Goal: Transaction & Acquisition: Purchase product/service

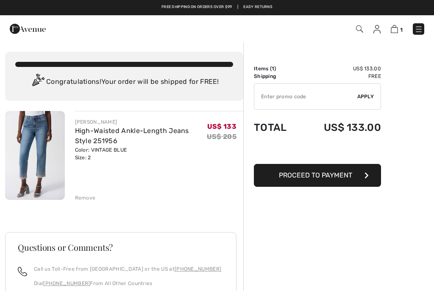
click at [281, 95] on input "TEXT" at bounding box center [305, 96] width 103 height 25
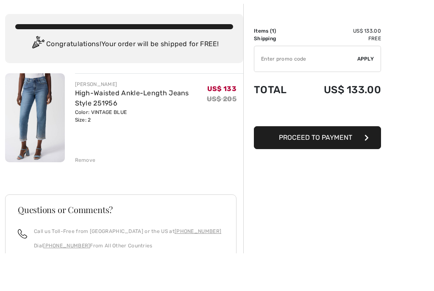
click at [79, 61] on div "You are only US$ 0.00 away from FREE SHIPPING! Continue Shopping > Congratulati…" at bounding box center [124, 76] width 238 height 49
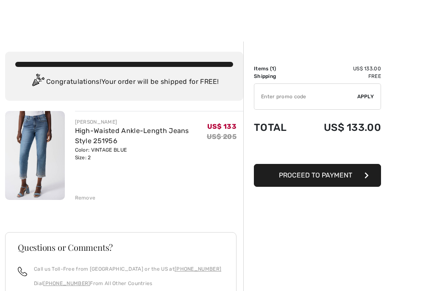
click at [274, 93] on input "TEXT" at bounding box center [305, 96] width 103 height 25
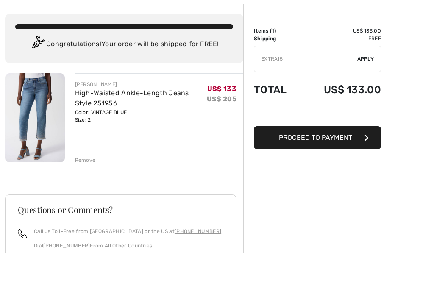
type input "EXTRA15"
click at [368, 80] on td "✔ Apply Remove" at bounding box center [317, 96] width 127 height 33
click at [356, 57] on input "TEXT" at bounding box center [305, 58] width 103 height 25
click at [367, 55] on div "✔ Apply Remove" at bounding box center [317, 59] width 127 height 26
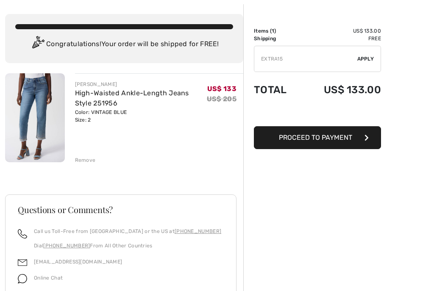
click at [337, 50] on input "TEXT" at bounding box center [305, 58] width 103 height 25
click at [314, 138] on span "Proceed to Payment" at bounding box center [315, 138] width 73 height 8
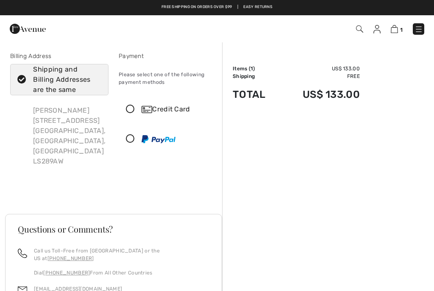
checkbox input "true"
click at [132, 106] on icon at bounding box center [130, 109] width 22 height 9
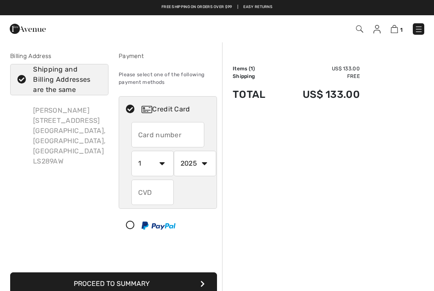
click at [153, 134] on input "text" at bounding box center [167, 134] width 73 height 25
type input "5434689606449523"
select select "10"
click at [150, 190] on input "text" at bounding box center [152, 192] width 42 height 25
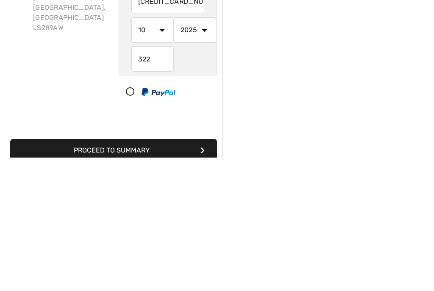
scroll to position [134, 0]
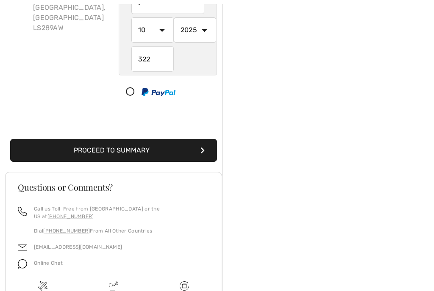
type input "322"
click at [87, 147] on button "Proceed to Summary" at bounding box center [113, 150] width 207 height 23
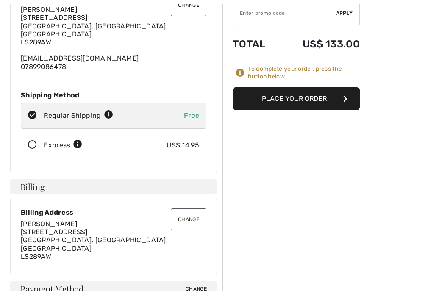
scroll to position [83, 0]
click at [293, 96] on button "Place Your Order" at bounding box center [296, 98] width 127 height 23
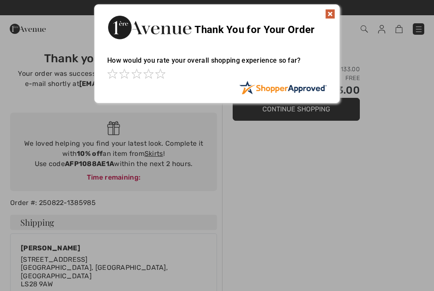
click at [333, 17] on img at bounding box center [330, 14] width 10 height 10
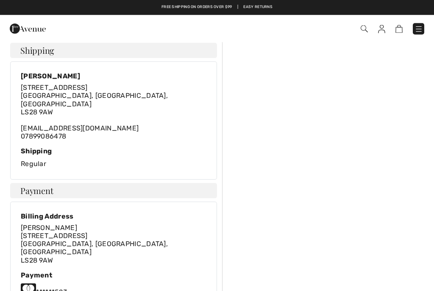
scroll to position [164, 0]
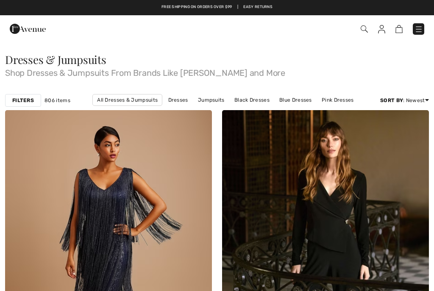
checkbox input "true"
click at [383, 28] on img at bounding box center [381, 29] width 7 height 8
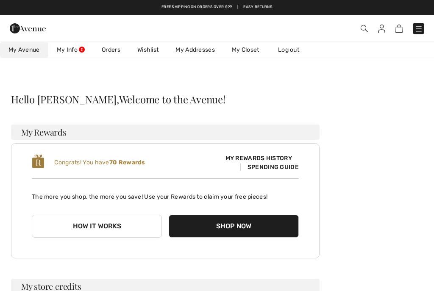
click at [147, 49] on link "Wishlist" at bounding box center [148, 50] width 38 height 16
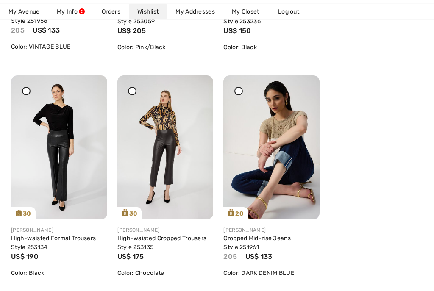
scroll to position [321, 0]
click at [267, 237] on link "Cropped Mid-rise Jeans Style 251961" at bounding box center [256, 243] width 67 height 16
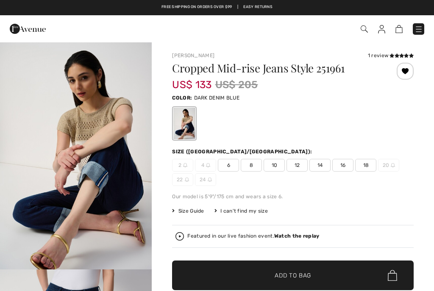
checkbox input "true"
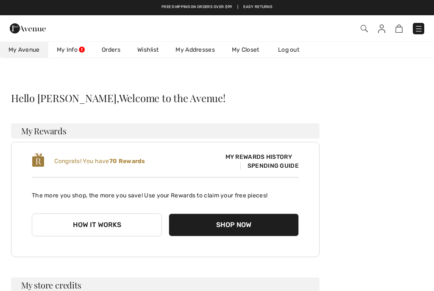
click at [149, 49] on link "Wishlist" at bounding box center [148, 50] width 38 height 16
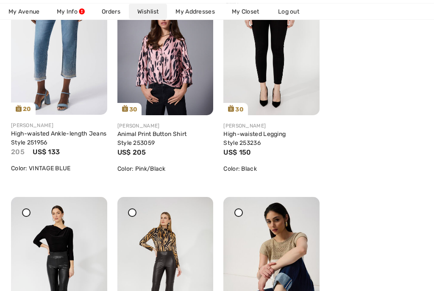
scroll to position [199, 0]
click at [156, 133] on link "Animal Print Button Shirt Style 253059" at bounding box center [152, 139] width 70 height 16
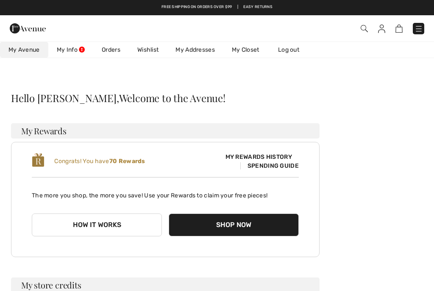
click at [151, 51] on link "Wishlist" at bounding box center [148, 50] width 38 height 16
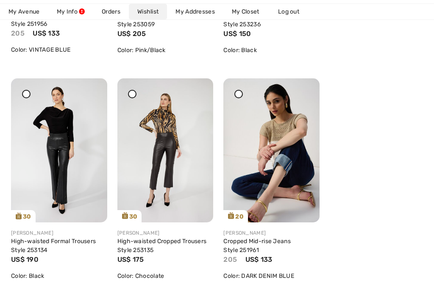
scroll to position [326, 0]
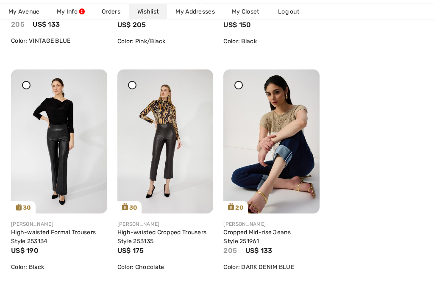
click at [45, 231] on link "High-waisted Formal Trousers Style 253134" at bounding box center [53, 237] width 85 height 16
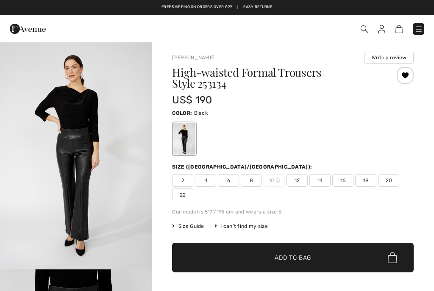
checkbox input "true"
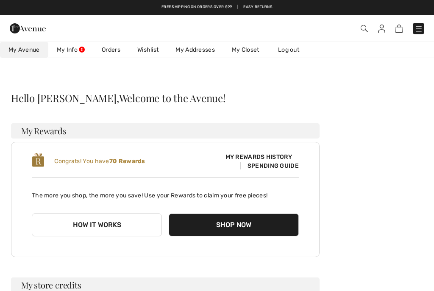
click at [150, 52] on link "Wishlist" at bounding box center [148, 50] width 38 height 16
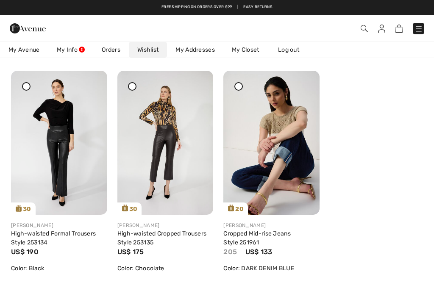
scroll to position [325, 0]
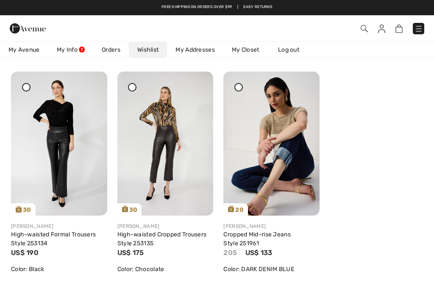
click at [150, 237] on link "High-waisted Cropped Trousers Style 253135" at bounding box center [161, 239] width 89 height 16
click at [149, 231] on link "High-waisted Cropped Trousers Style 253135" at bounding box center [161, 239] width 89 height 16
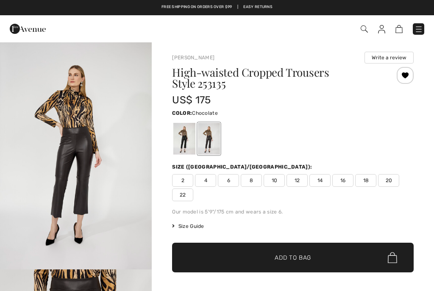
checkbox input "true"
click at [181, 134] on div at bounding box center [184, 139] width 22 height 32
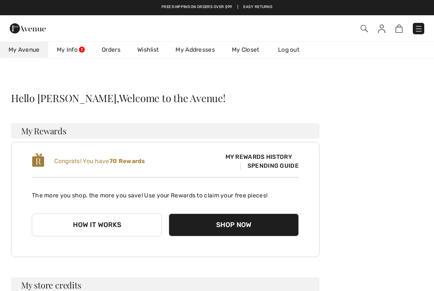
click at [151, 46] on link "Wishlist" at bounding box center [148, 50] width 38 height 16
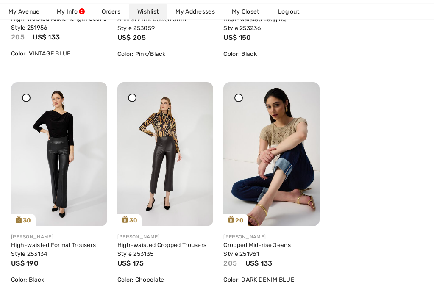
scroll to position [323, 0]
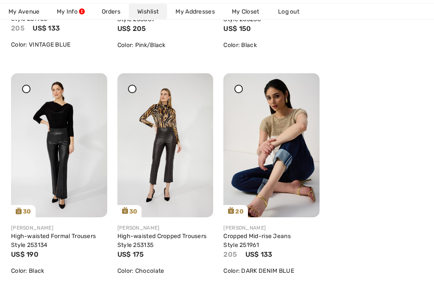
click at [251, 228] on div "[PERSON_NAME]" at bounding box center [271, 229] width 96 height 8
click at [259, 233] on link "Cropped Mid-rise Jeans Style 251961" at bounding box center [256, 241] width 67 height 16
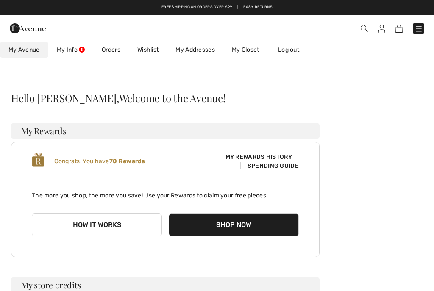
click at [149, 49] on link "Wishlist" at bounding box center [148, 50] width 38 height 16
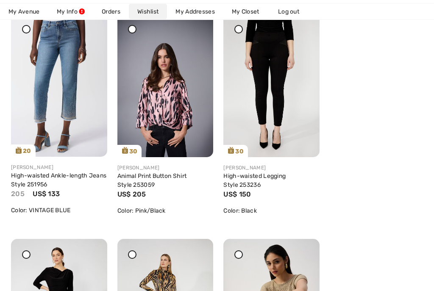
scroll to position [157, 0]
click at [272, 176] on link "High-waisted Legging Style 253236" at bounding box center [254, 180] width 62 height 16
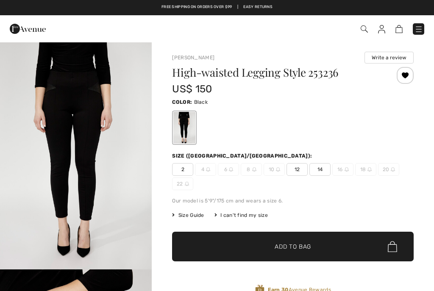
checkbox input "true"
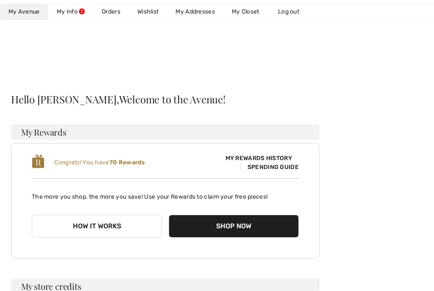
click at [152, 10] on link "Wishlist" at bounding box center [148, 12] width 38 height 16
